Goal: Task Accomplishment & Management: Manage account settings

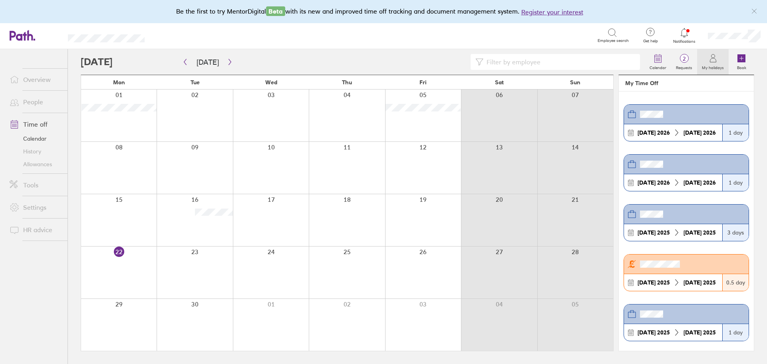
click at [38, 164] on link "Allowances" at bounding box center [35, 164] width 64 height 13
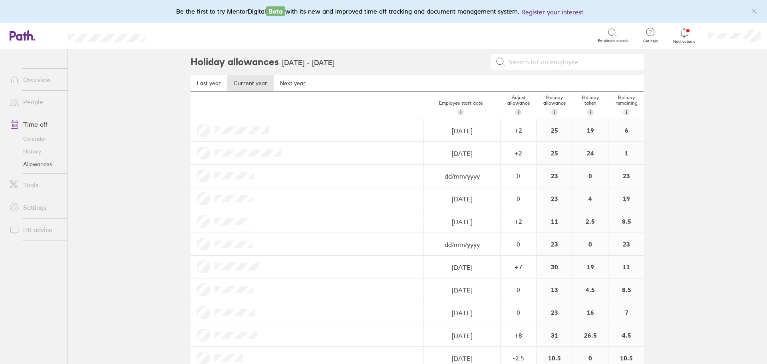
click at [37, 138] on link "Calendar" at bounding box center [35, 138] width 64 height 13
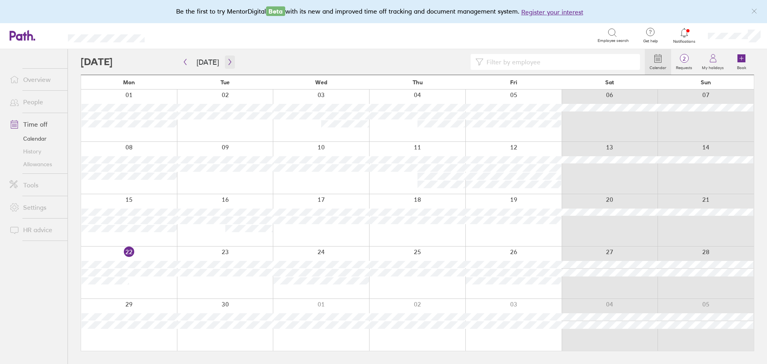
click at [227, 62] on icon "button" at bounding box center [230, 62] width 6 height 6
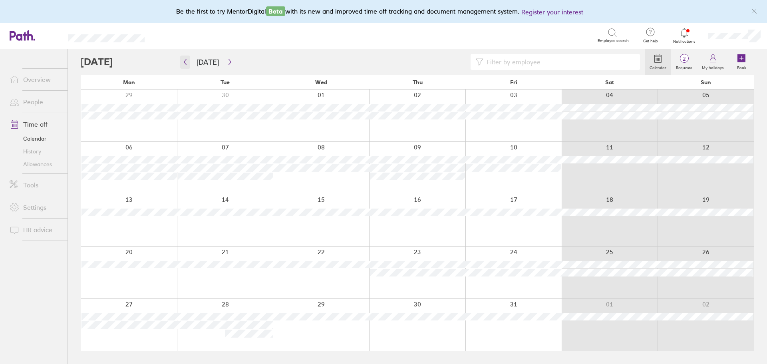
click at [186, 61] on icon "button" at bounding box center [185, 62] width 6 height 6
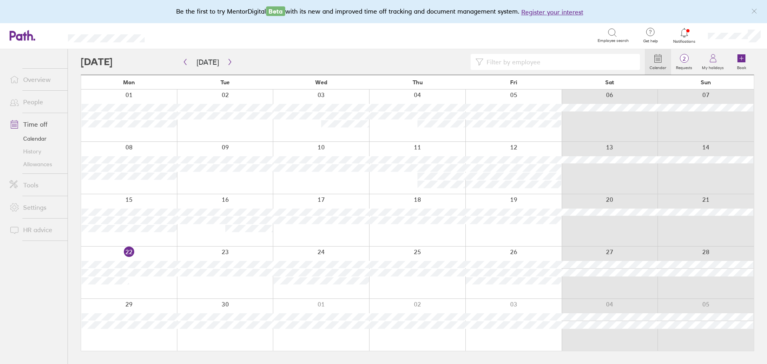
click at [684, 38] on div at bounding box center [684, 32] width 26 height 11
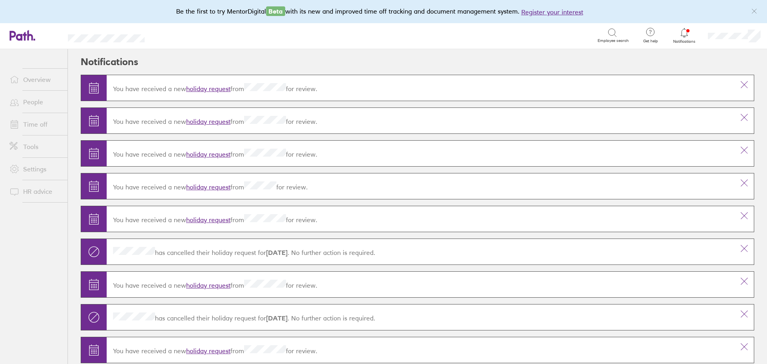
click at [209, 88] on link "holiday request" at bounding box center [208, 89] width 44 height 8
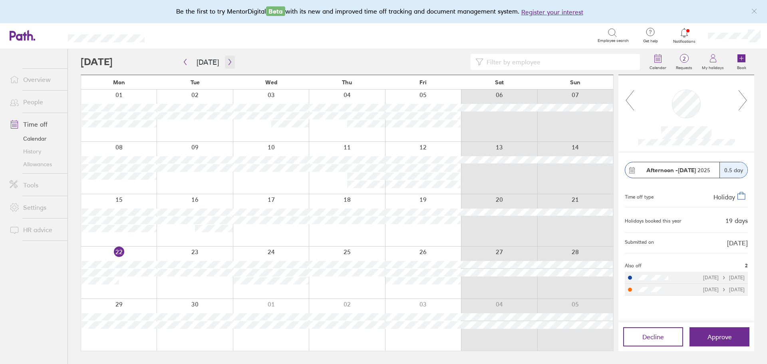
click at [227, 59] on icon "button" at bounding box center [230, 62] width 6 height 6
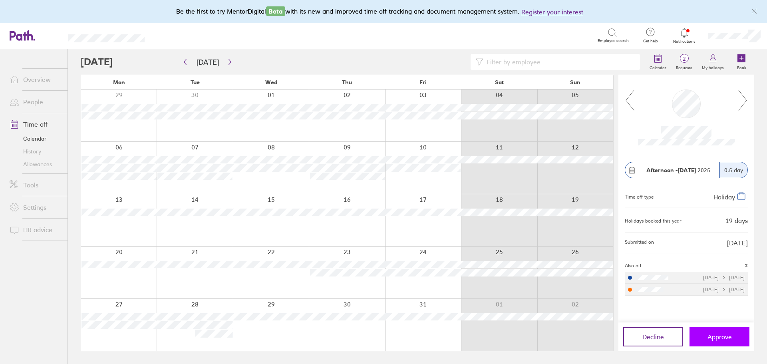
click at [714, 339] on span "Approve" at bounding box center [719, 336] width 24 height 7
click at [227, 64] on icon "button" at bounding box center [230, 62] width 6 height 6
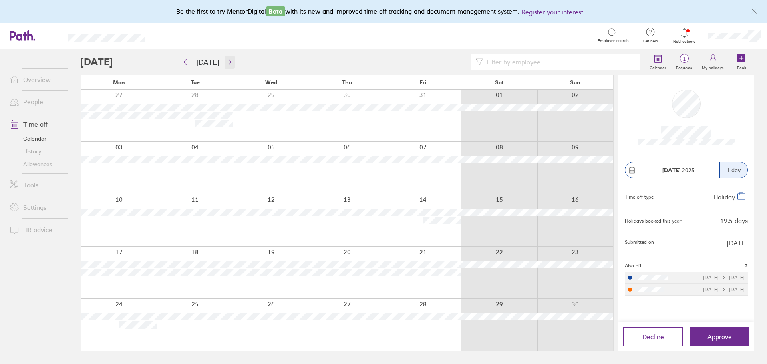
click at [227, 61] on icon "button" at bounding box center [230, 62] width 6 height 6
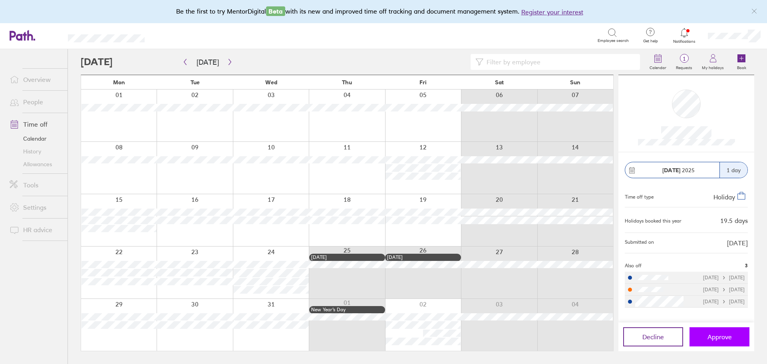
click at [733, 338] on button "Approve" at bounding box center [719, 336] width 60 height 19
click at [719, 338] on span "Approve" at bounding box center [719, 336] width 24 height 7
click at [734, 337] on button "Approve" at bounding box center [719, 336] width 60 height 19
